Goal: Task Accomplishment & Management: Manage account settings

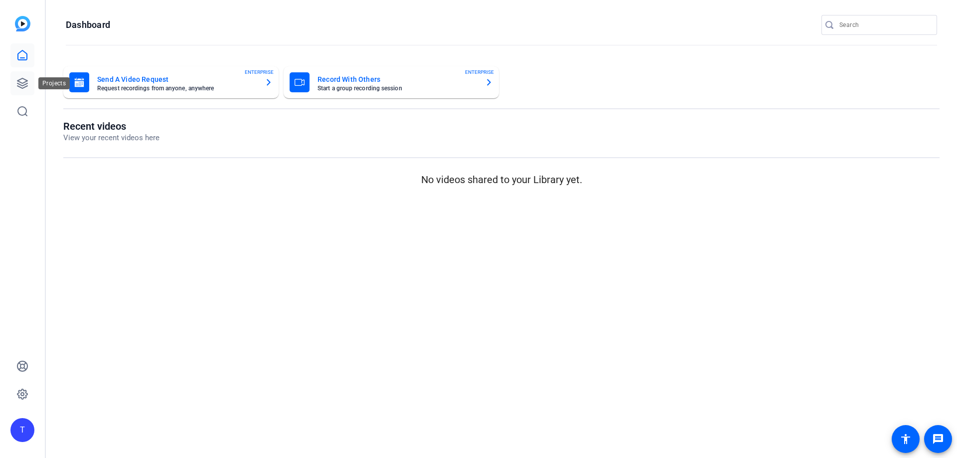
click at [19, 81] on icon at bounding box center [22, 83] width 10 height 10
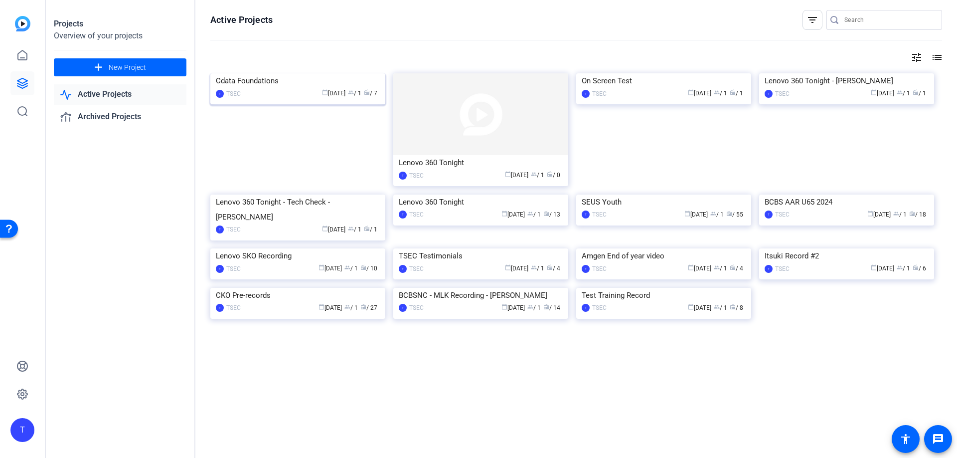
click at [263, 73] on img at bounding box center [297, 73] width 175 height 0
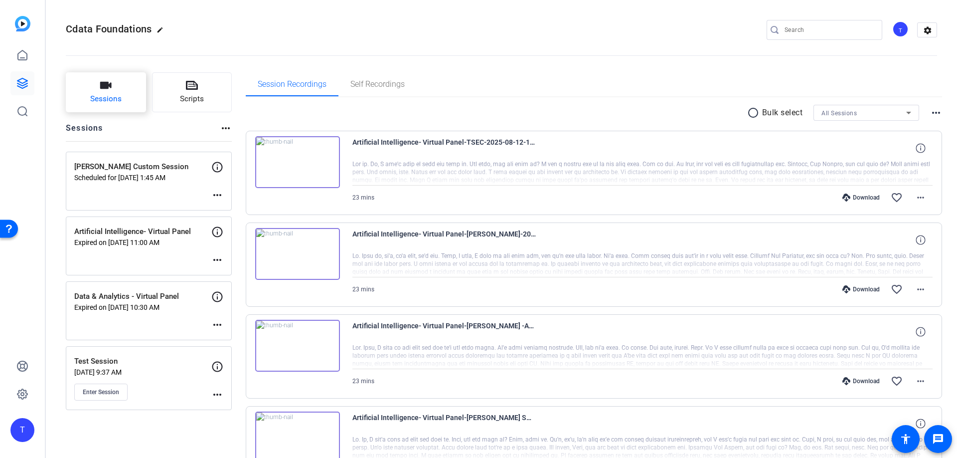
click at [123, 99] on button "Sessions" at bounding box center [106, 92] width 80 height 40
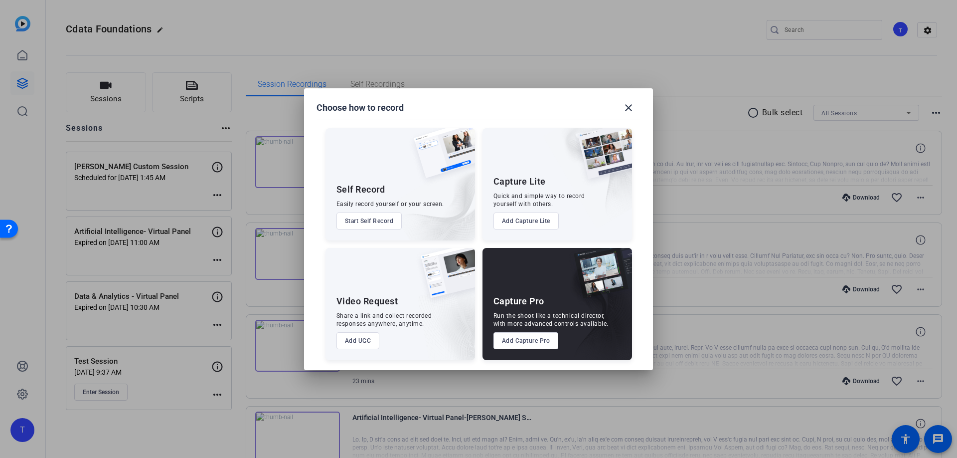
click at [528, 340] on button "Add Capture Pro" at bounding box center [525, 340] width 65 height 17
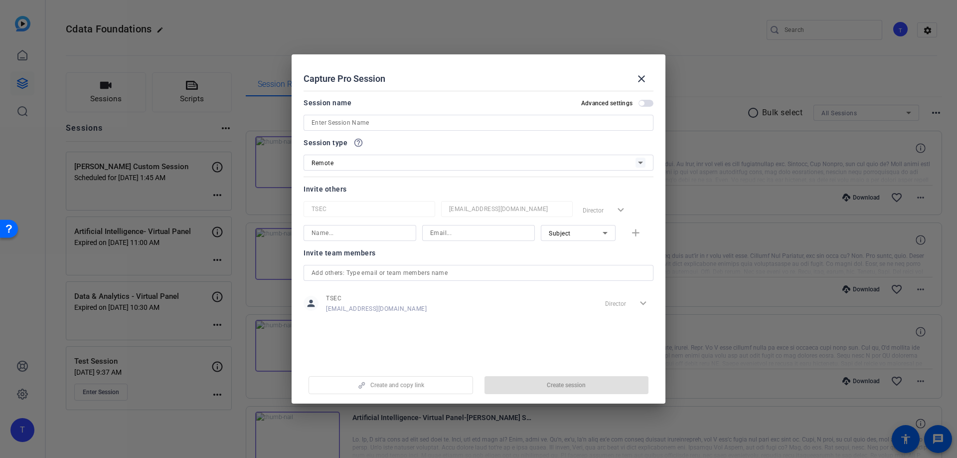
click at [327, 121] on input at bounding box center [479, 123] width 334 height 12
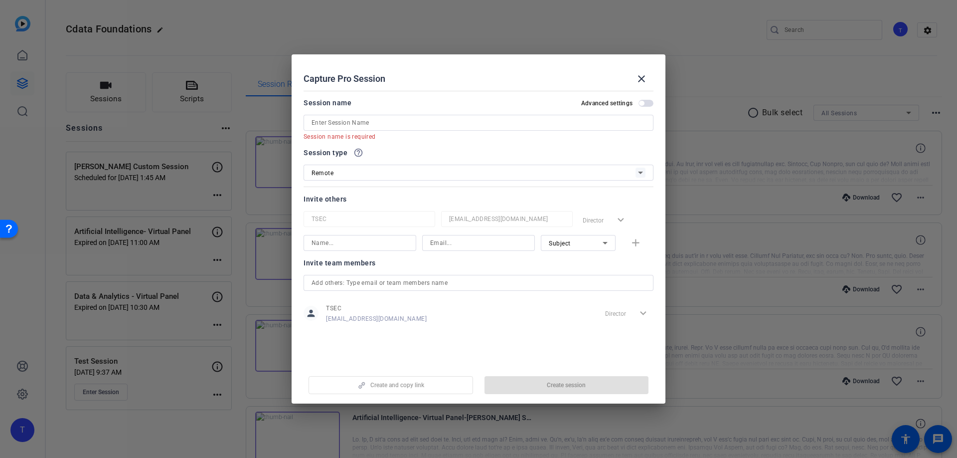
click at [121, 166] on div at bounding box center [478, 229] width 957 height 458
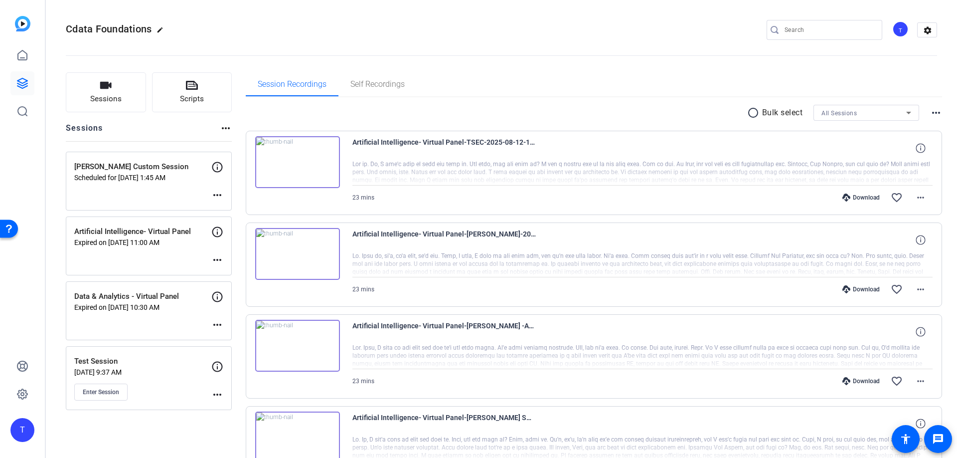
click at [126, 166] on p "[PERSON_NAME] Custom Session" at bounding box center [142, 166] width 137 height 11
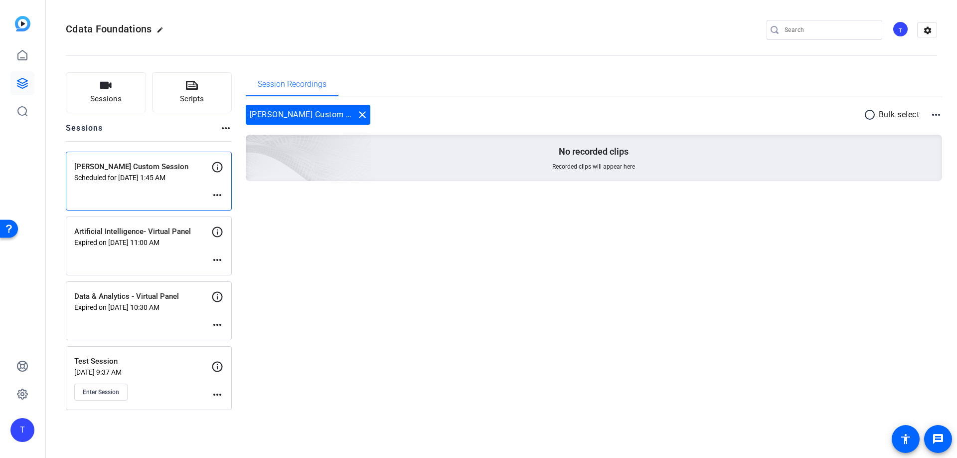
click at [220, 190] on mat-icon "more_horiz" at bounding box center [217, 195] width 12 height 12
click at [226, 207] on span "Edit Session" at bounding box center [241, 210] width 45 height 12
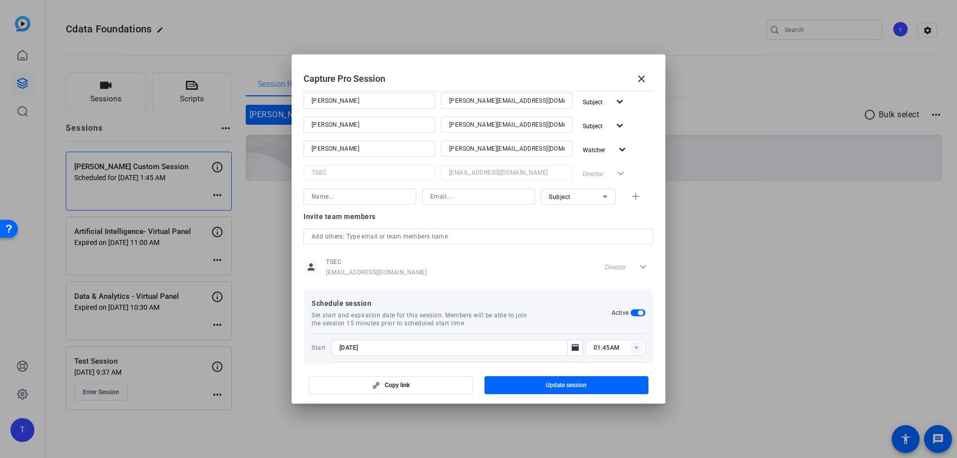
scroll to position [181, 0]
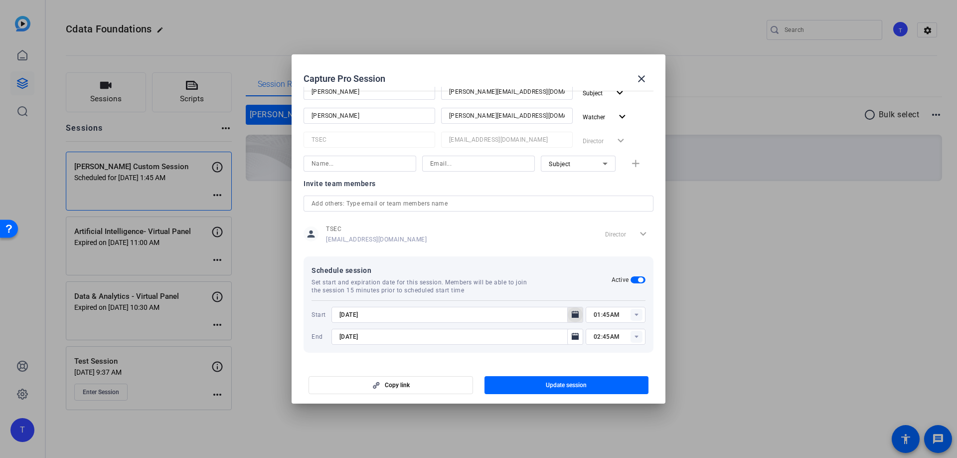
click at [576, 312] on icon "Open calendar" at bounding box center [575, 315] width 8 height 12
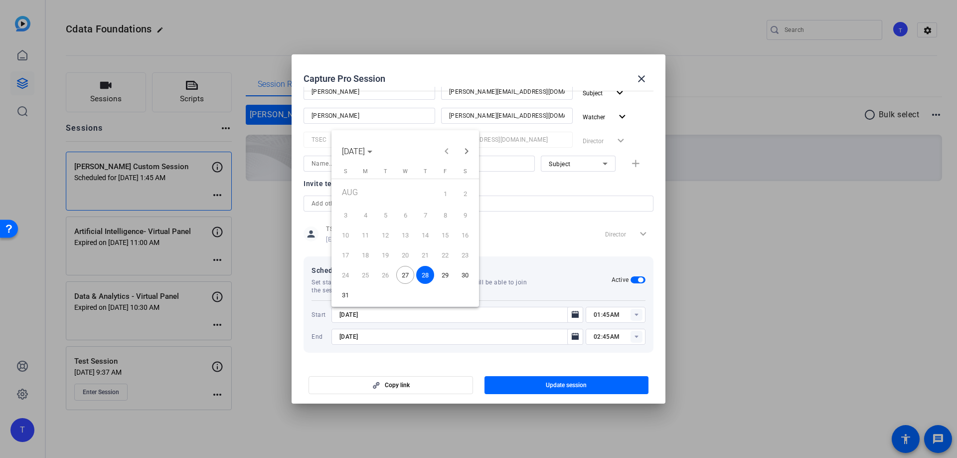
click at [428, 276] on span "28" at bounding box center [425, 275] width 18 height 18
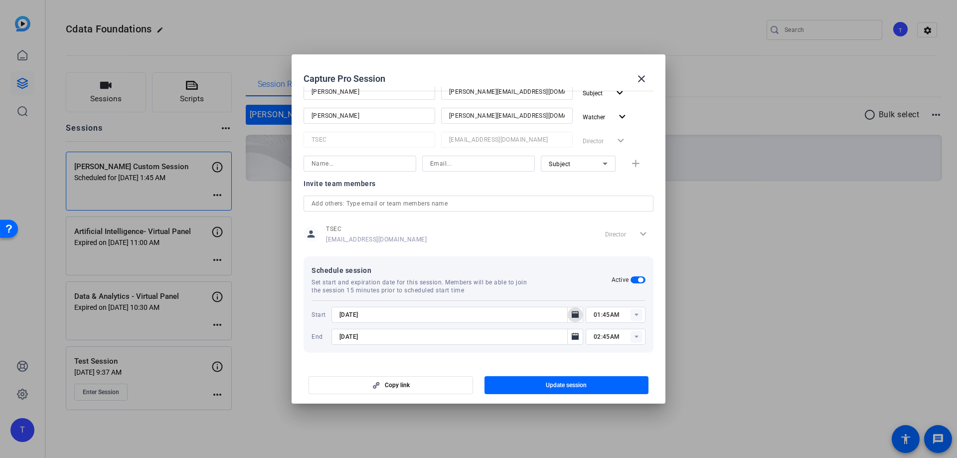
click at [636, 317] on rect at bounding box center [637, 315] width 12 height 12
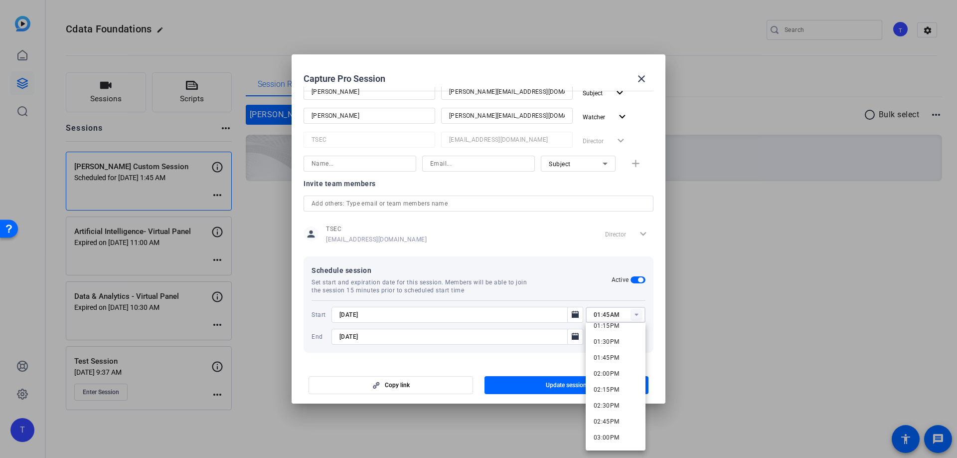
scroll to position [854, 0]
click at [604, 370] on span "02:00PM" at bounding box center [607, 373] width 26 height 7
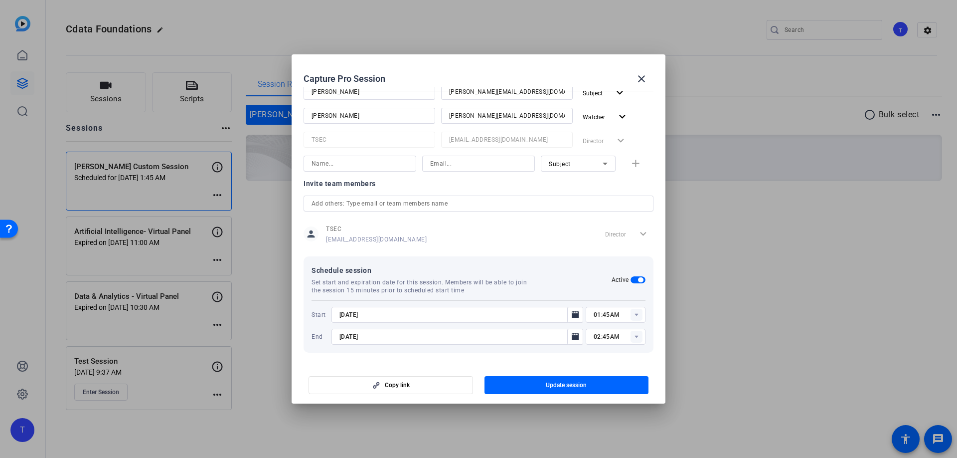
type input "02:00PM"
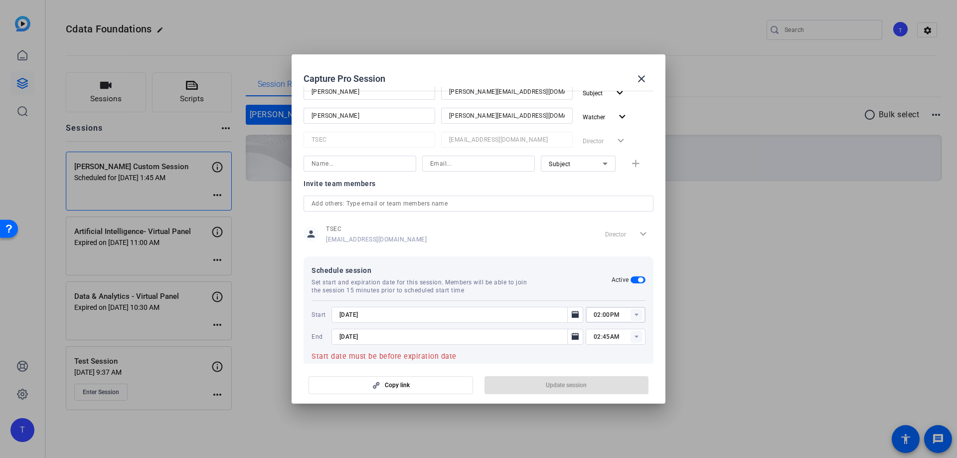
click at [640, 332] on rect at bounding box center [637, 336] width 12 height 12
click at [604, 290] on span "03:00PM" at bounding box center [607, 288] width 26 height 7
type input "03:00PM"
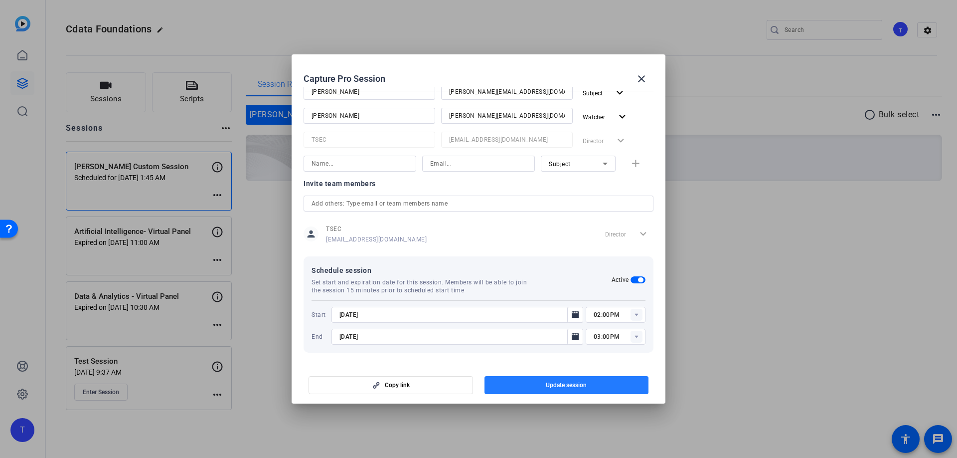
click at [549, 383] on span "Update session" at bounding box center [566, 385] width 41 height 8
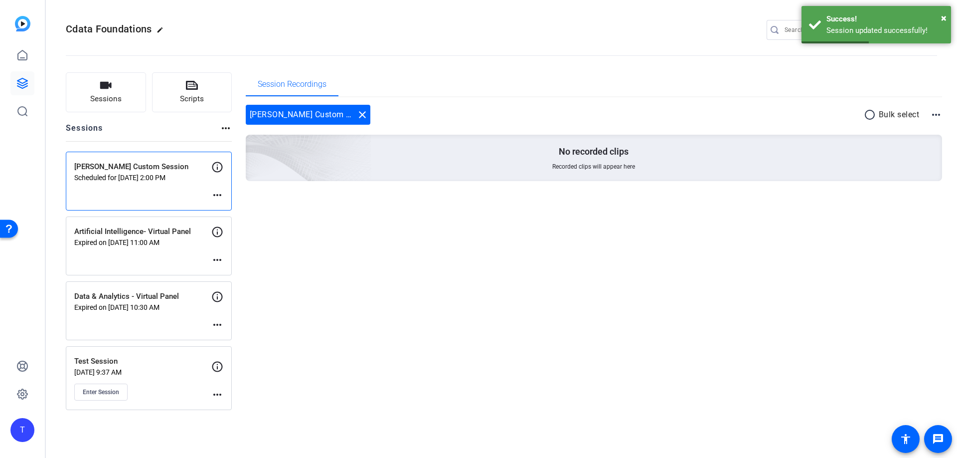
click at [215, 195] on mat-icon "more_horiz" at bounding box center [217, 195] width 12 height 12
click at [231, 210] on span "Edit Session" at bounding box center [241, 210] width 45 height 12
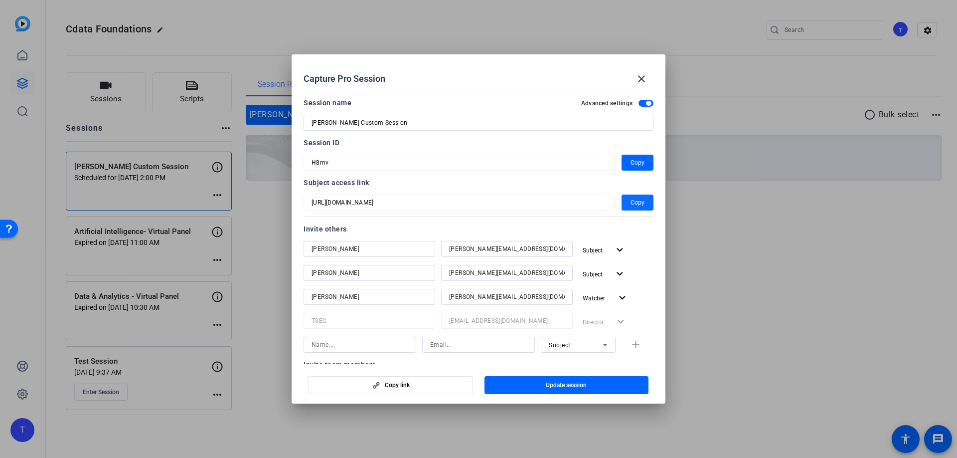
click at [635, 206] on span "Copy" at bounding box center [638, 202] width 14 height 12
click at [644, 160] on span "Copy" at bounding box center [638, 163] width 14 height 12
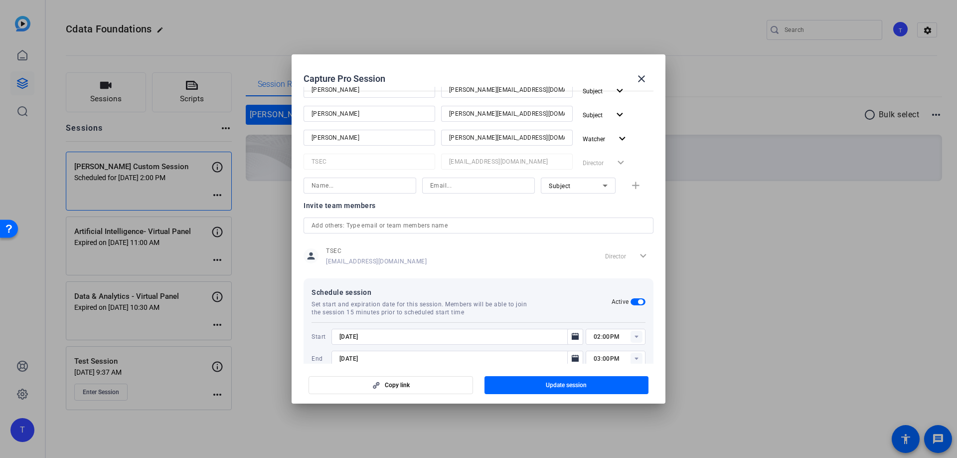
scroll to position [181, 0]
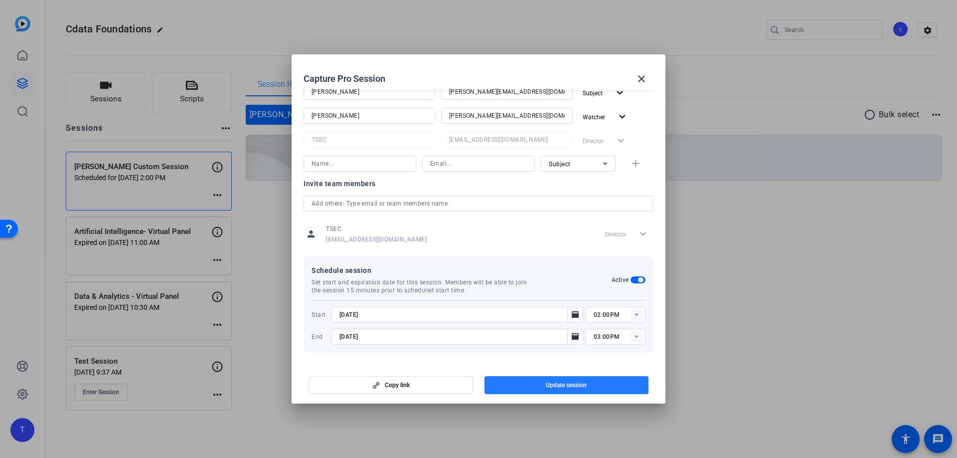
click at [533, 384] on span "button" at bounding box center [567, 385] width 164 height 24
